Goal: Information Seeking & Learning: Find specific fact

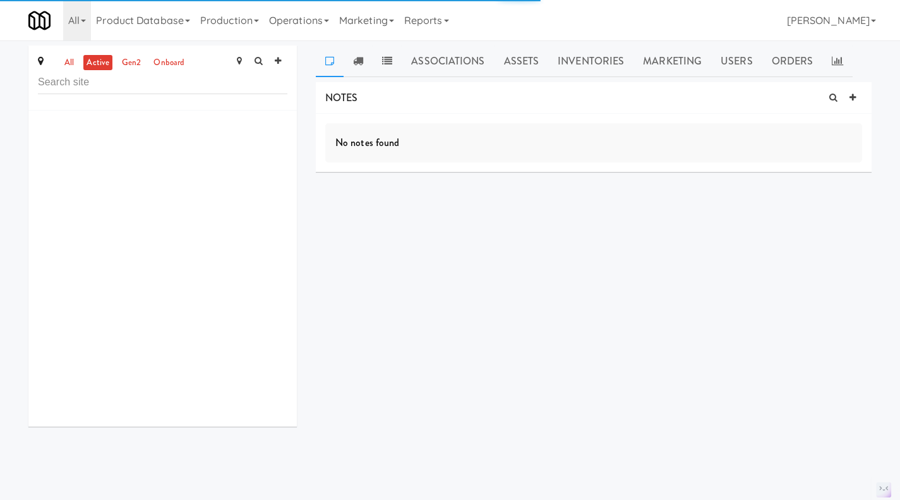
click at [340, 123] on div "No notes found" at bounding box center [594, 143] width 556 height 58
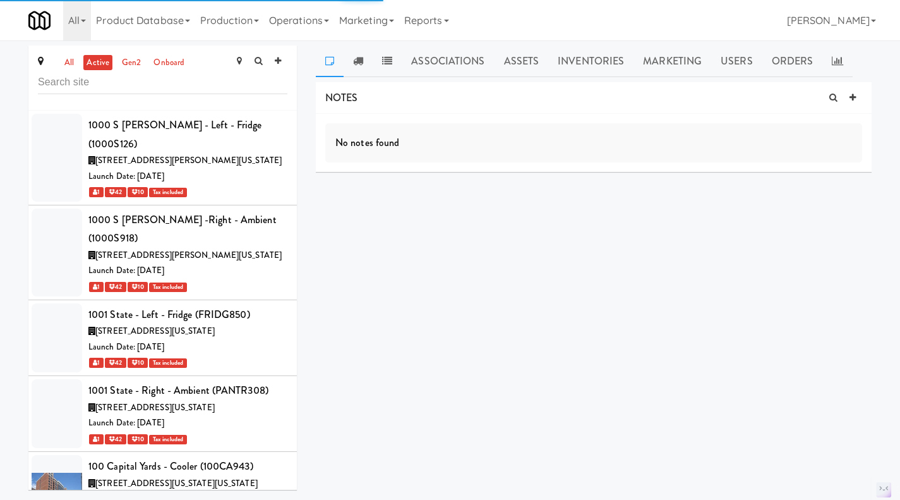
scroll to position [45487, 0]
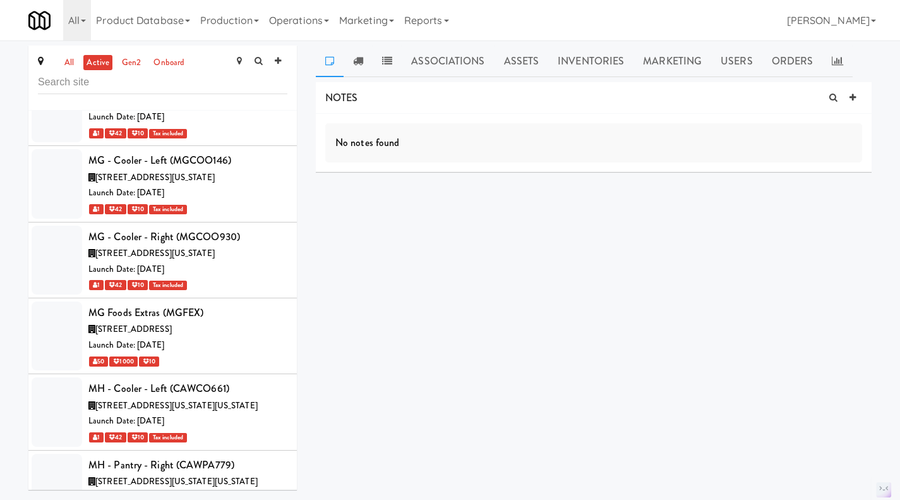
click at [70, 63] on link "all" at bounding box center [69, 63] width 16 height 16
click at [99, 66] on link "active" at bounding box center [97, 63] width 29 height 16
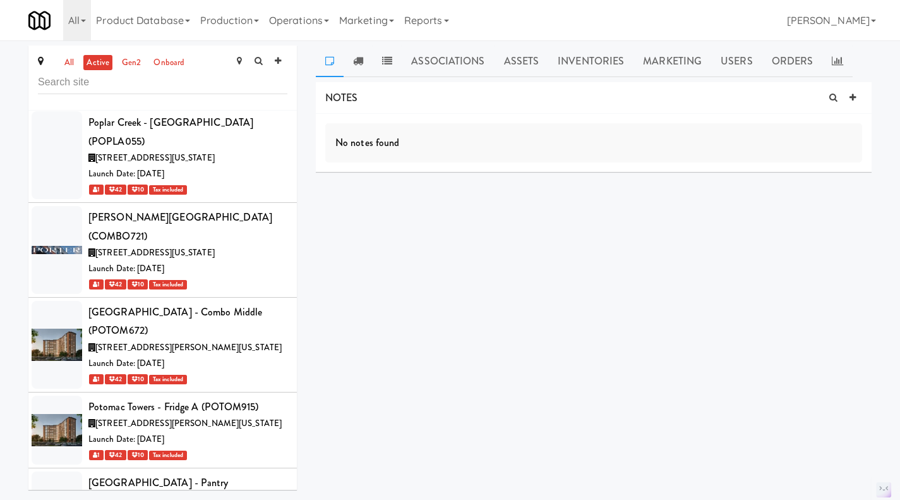
scroll to position [46998, 0]
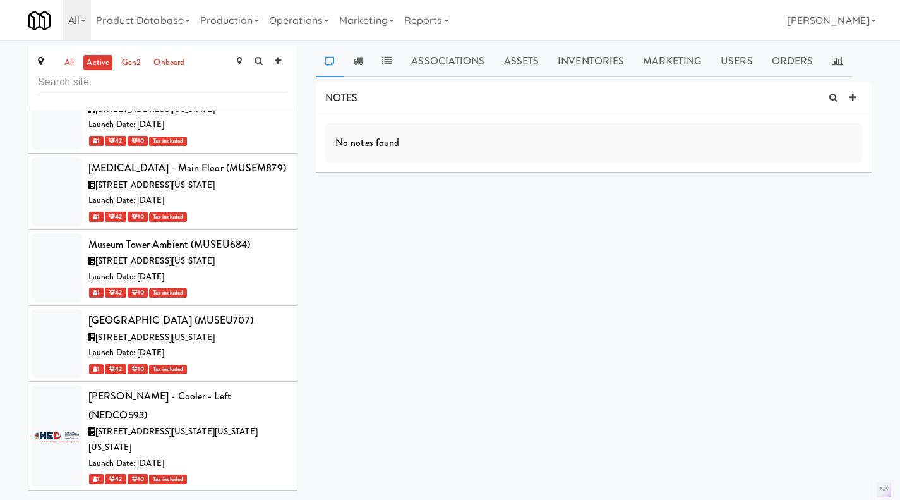
drag, startPoint x: 179, startPoint y: 131, endPoint x: 90, endPoint y: 131, distance: 89.7
copy div "Ninety7Fifty Ambient"
click at [524, 57] on link "Assets" at bounding box center [521, 61] width 54 height 32
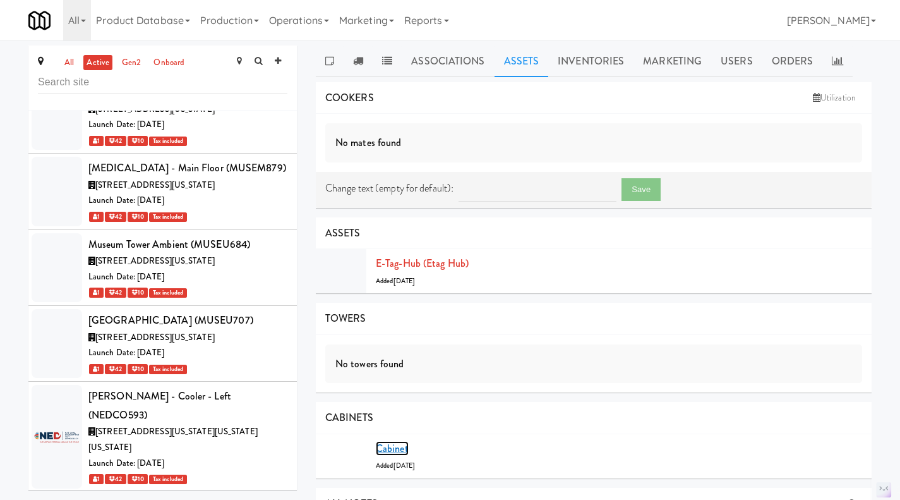
click at [393, 442] on link "Cabinet" at bounding box center [392, 448] width 33 height 15
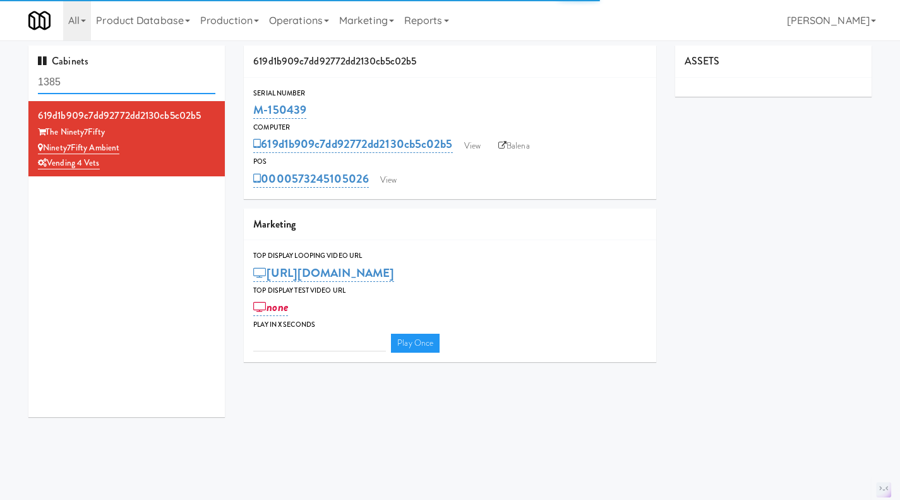
type input "3"
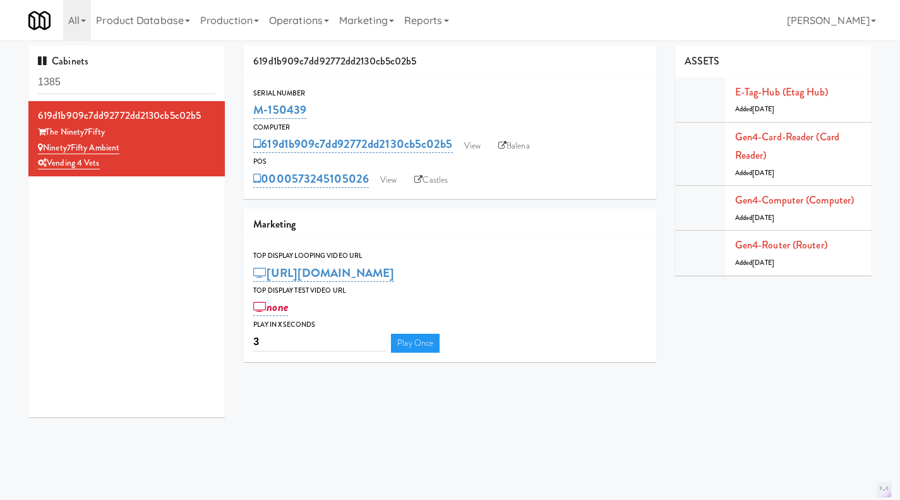
drag, startPoint x: 339, startPoint y: 105, endPoint x: 256, endPoint y: 109, distance: 82.8
click at [256, 109] on div "M-150439" at bounding box center [449, 109] width 393 height 21
copy link "M-150439"
click at [309, 18] on link "Operations" at bounding box center [299, 20] width 70 height 40
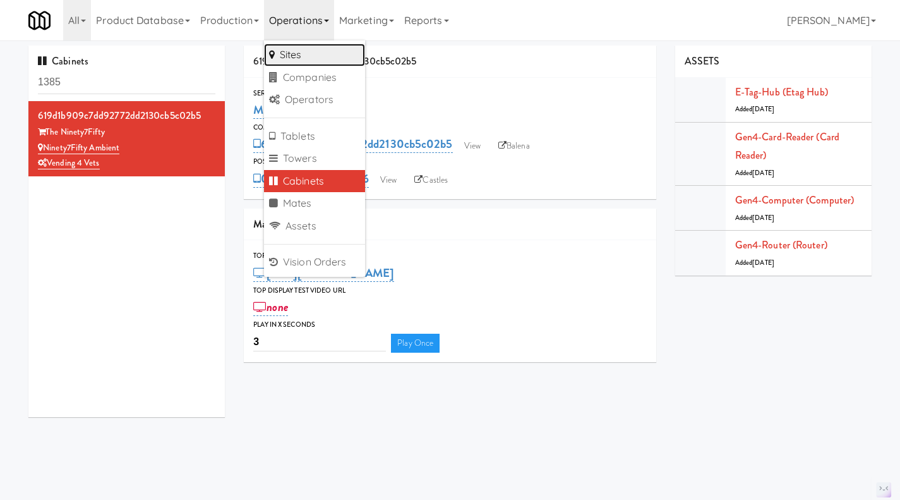
click at [320, 49] on link "Sites" at bounding box center [314, 55] width 101 height 23
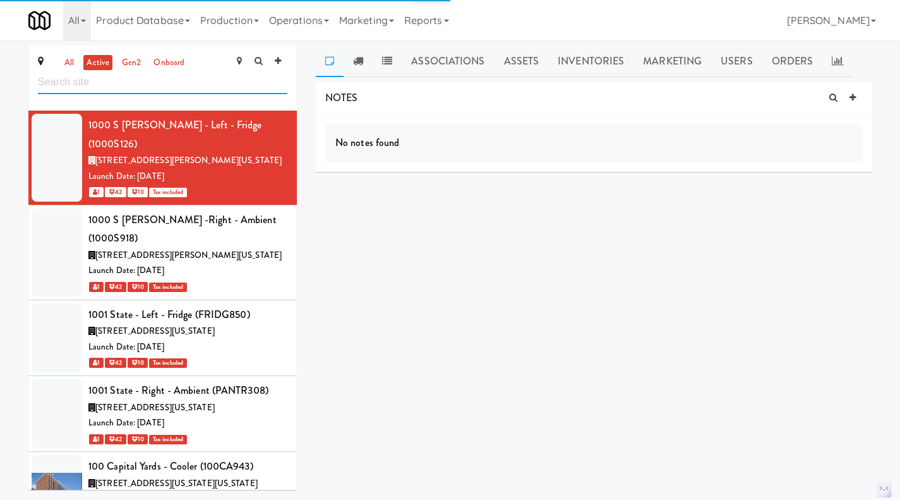
click at [126, 85] on input "text" at bounding box center [162, 82] width 249 height 23
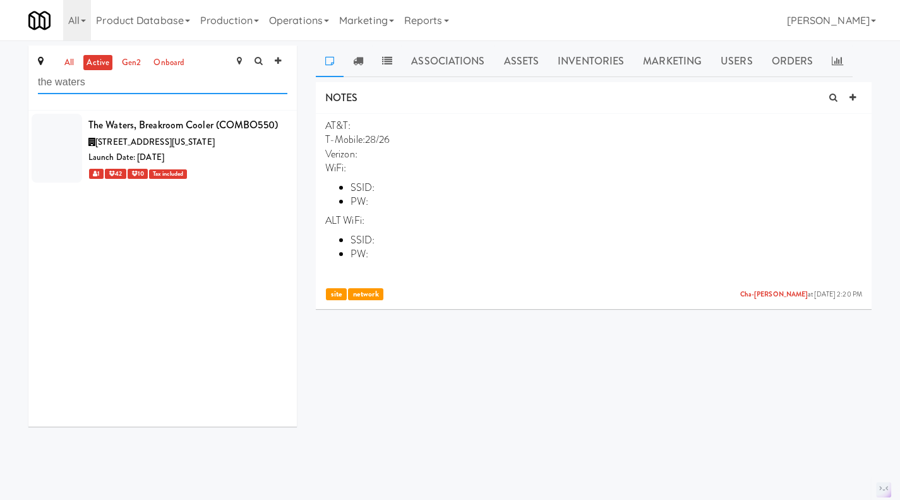
type input "the waters"
click at [263, 150] on div "[STREET_ADDRESS][US_STATE]" at bounding box center [187, 143] width 199 height 16
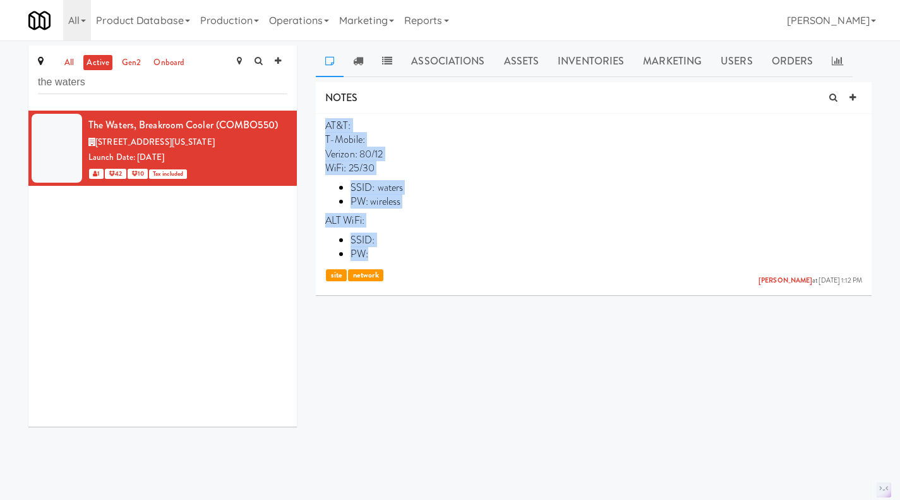
drag, startPoint x: 376, startPoint y: 251, endPoint x: 321, endPoint y: 126, distance: 136.0
click at [321, 126] on li "AT&T: T-Mobile: Verizon: 80/12 WiFi: 25/30 SSID: [PERSON_NAME]: wireless ALT Wi…" at bounding box center [594, 202] width 556 height 176
copy p "AT&T: T-Mobile: Verizon: 80/12 WiFi: 25/30 SSID: [PERSON_NAME]: wireless ALT Wi…"
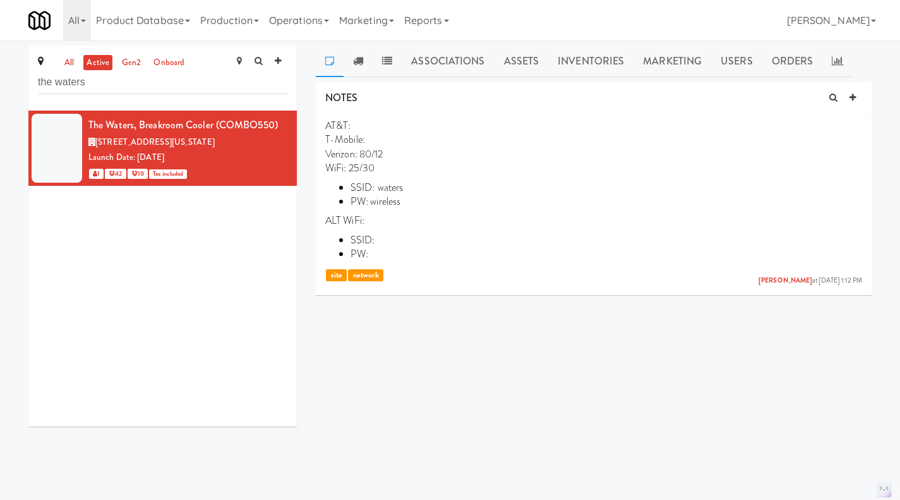
click at [74, 59] on link "all" at bounding box center [69, 63] width 16 height 16
